Goal: Obtain resource: Download file/media

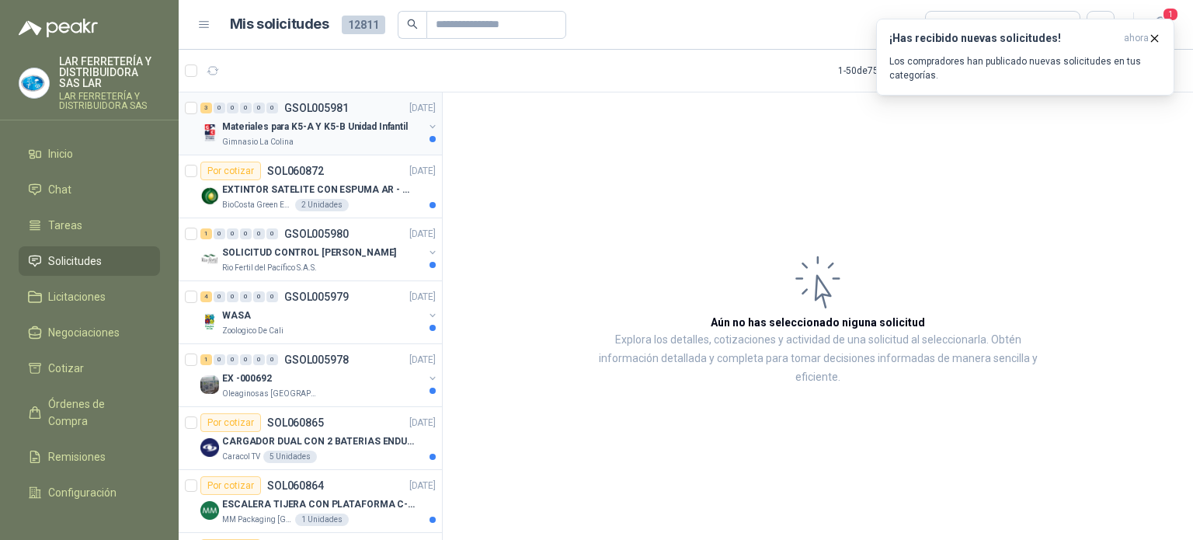
click at [336, 134] on div "Materiales para K5-A Y K5-B Unidad Infantil" at bounding box center [322, 126] width 201 height 19
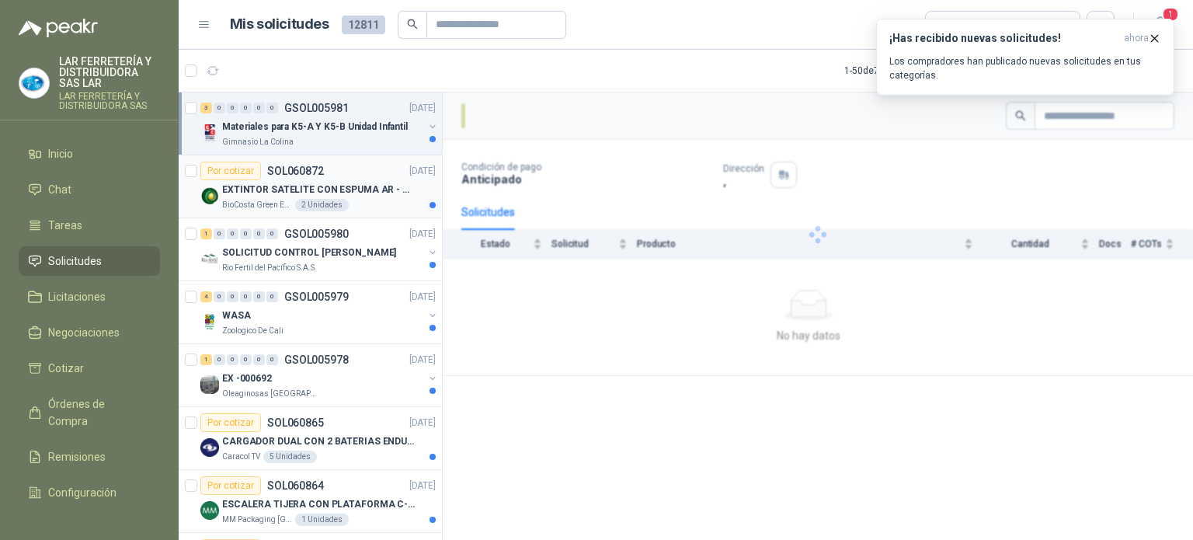
click at [363, 207] on div "BioCosta Green Energy S.A.S 2 Unidades" at bounding box center [329, 205] width 214 height 12
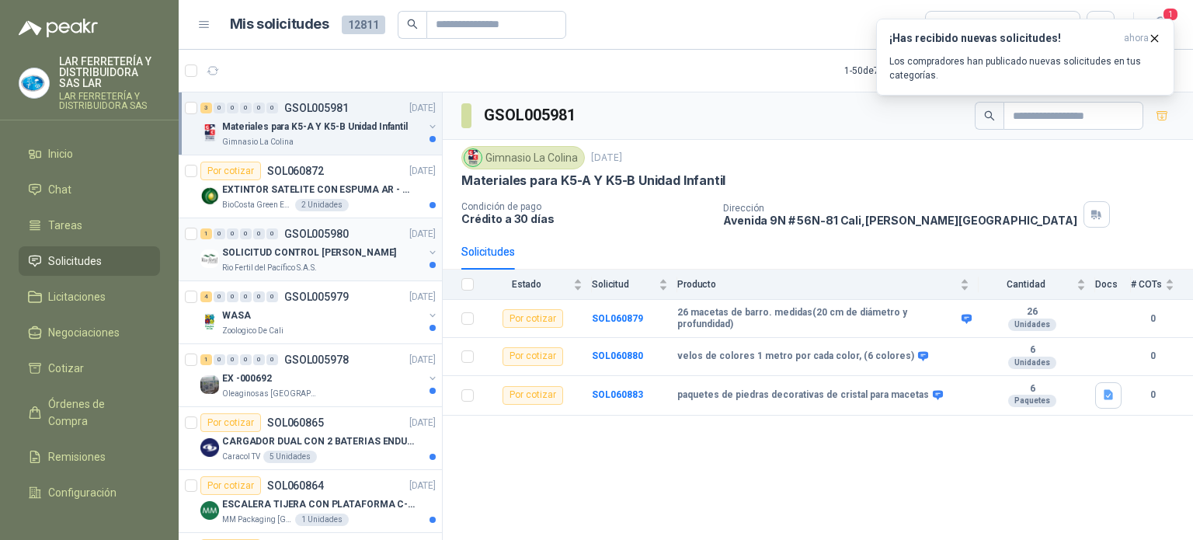
click at [365, 268] on div "Rio Fertil del Pacífico S.A.S." at bounding box center [322, 268] width 201 height 12
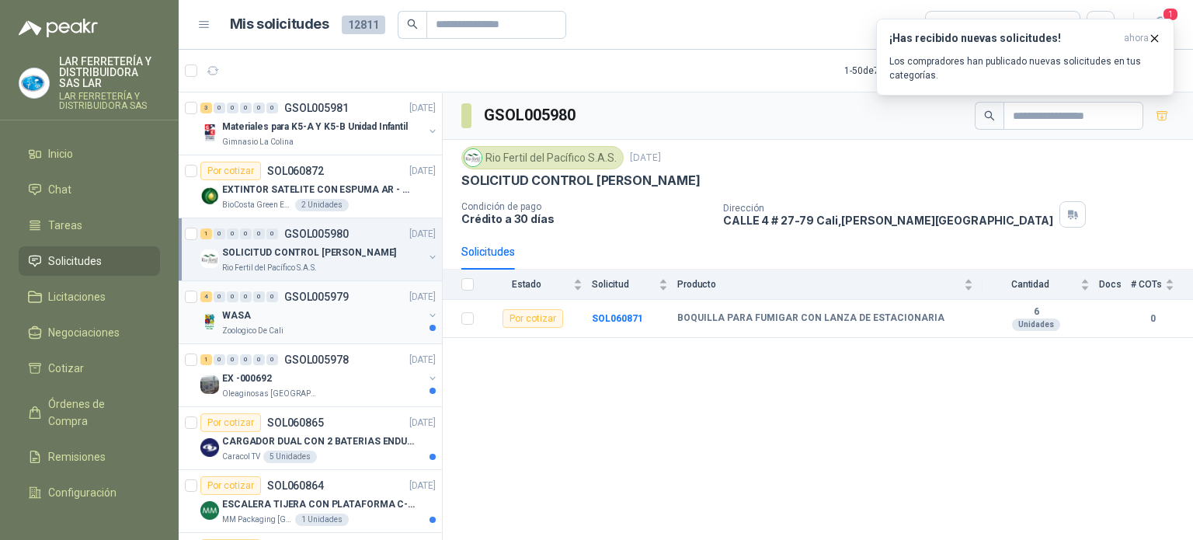
click at [364, 325] on div "Zoologico De Cali" at bounding box center [322, 331] width 201 height 12
click at [359, 379] on div "EX -000692" at bounding box center [322, 378] width 201 height 19
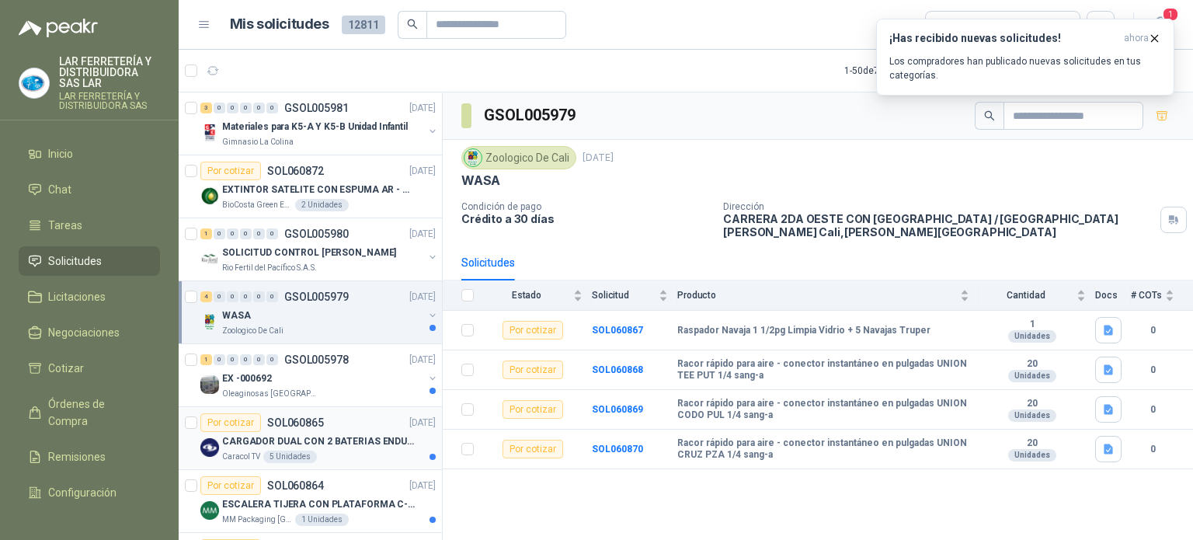
click at [359, 467] on article "Por cotizar SOL060865 [DATE] CARGADOR DUAL CON 2 BATERIAS ENDURO GO PRO Caracol…" at bounding box center [310, 438] width 263 height 63
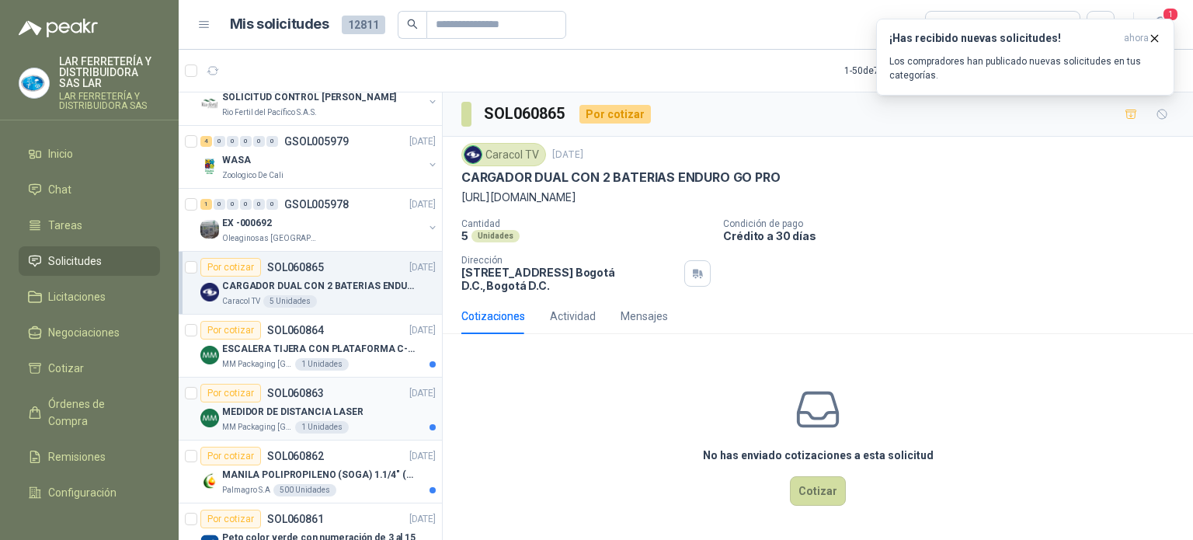
scroll to position [233, 0]
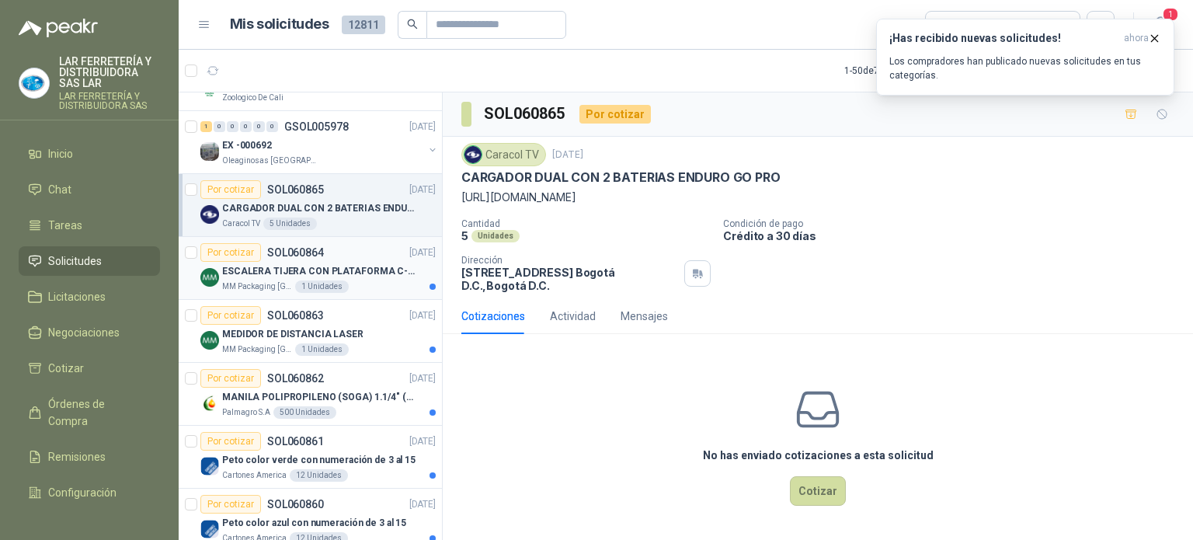
click at [379, 288] on div "MM Packaging [GEOGRAPHIC_DATA] 1 Unidades" at bounding box center [329, 286] width 214 height 12
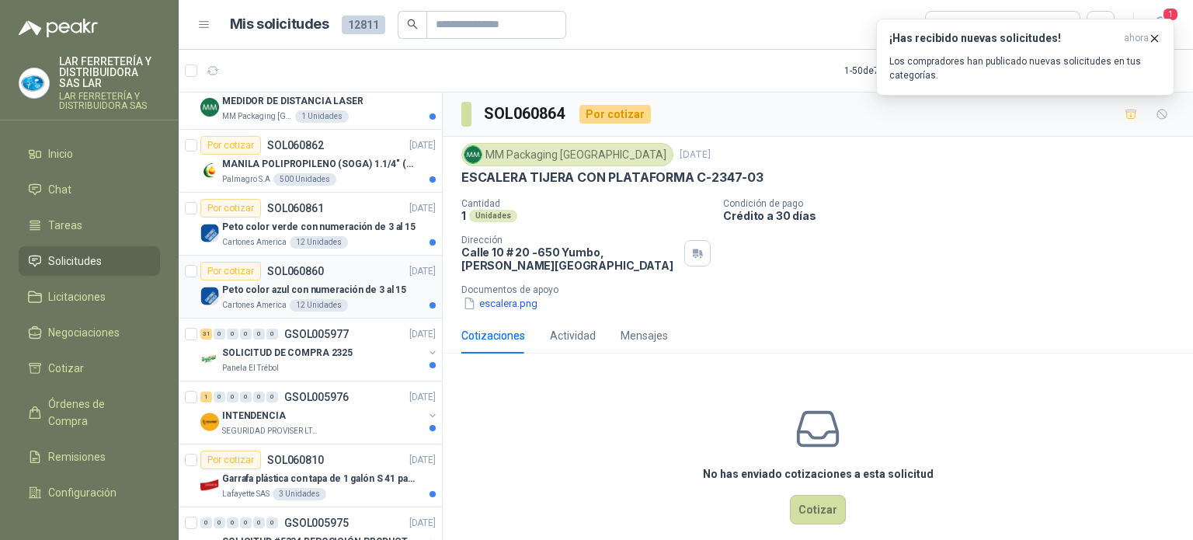
scroll to position [621, 0]
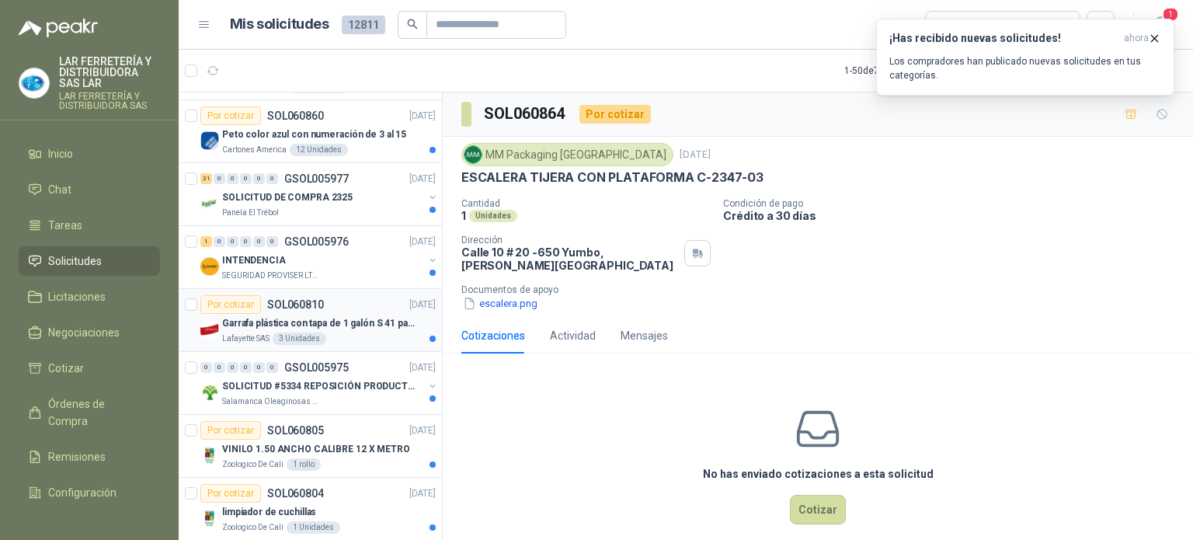
click at [366, 342] on article "Por cotizar SOL060810 [DATE] Garrafa plástica con tapa de 1 galón S 41 para alm…" at bounding box center [310, 320] width 263 height 63
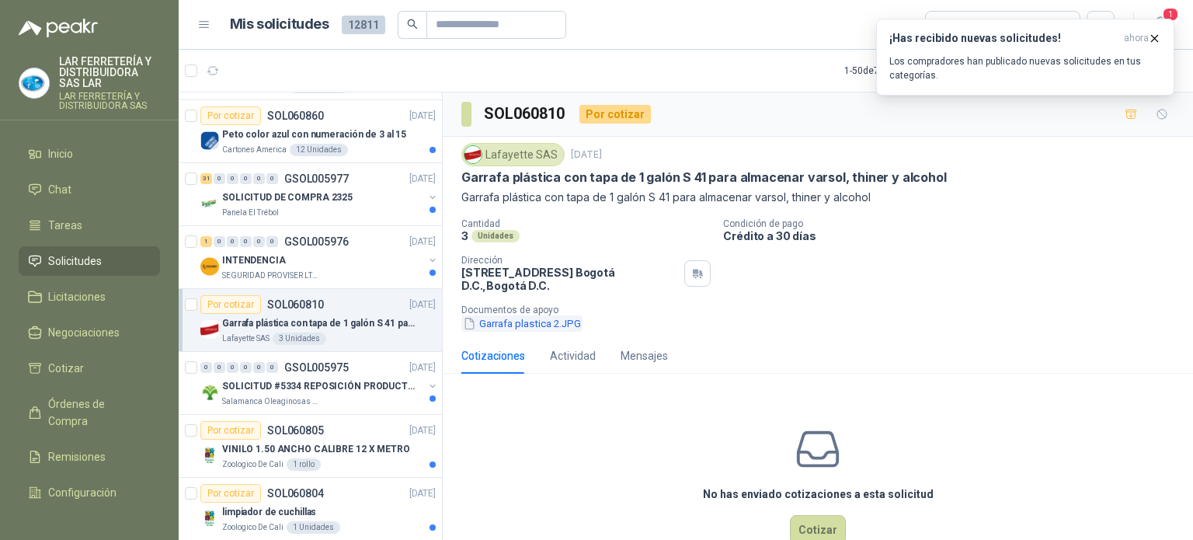
click at [532, 323] on button "Garrafa plastica 2.JPG" at bounding box center [521, 323] width 121 height 16
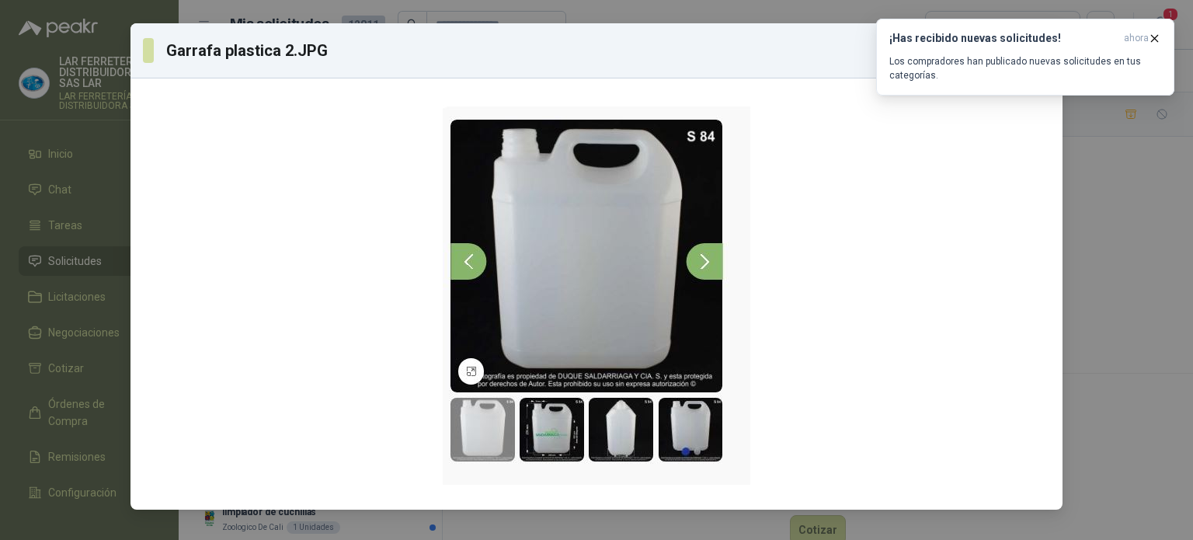
click at [1081, 221] on div "Garrafa plastica 2.JPG Descargar" at bounding box center [596, 270] width 1193 height 540
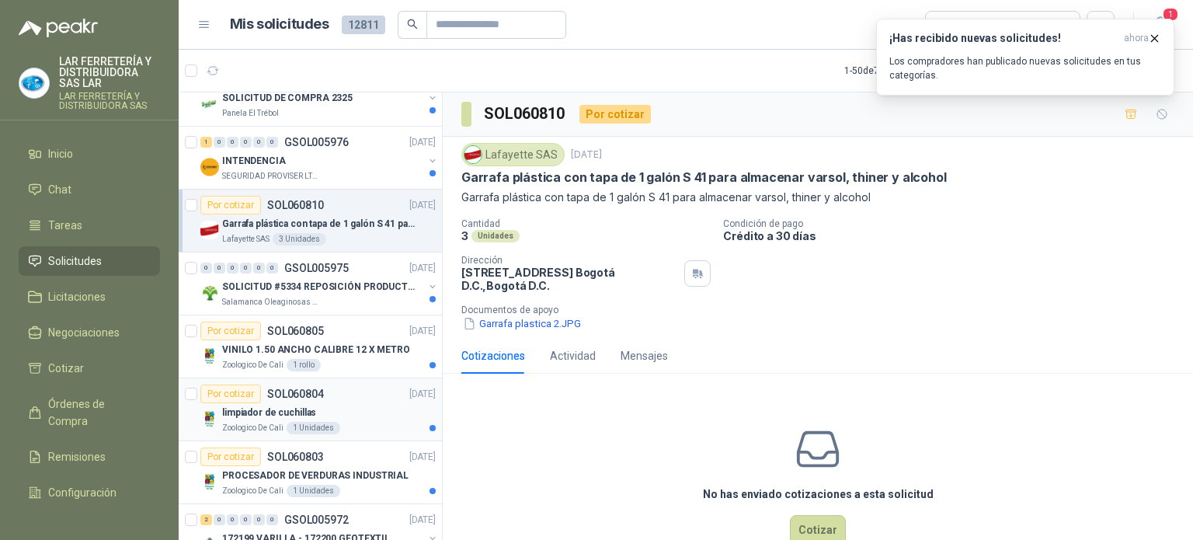
scroll to position [776, 0]
